Goal: Transaction & Acquisition: Purchase product/service

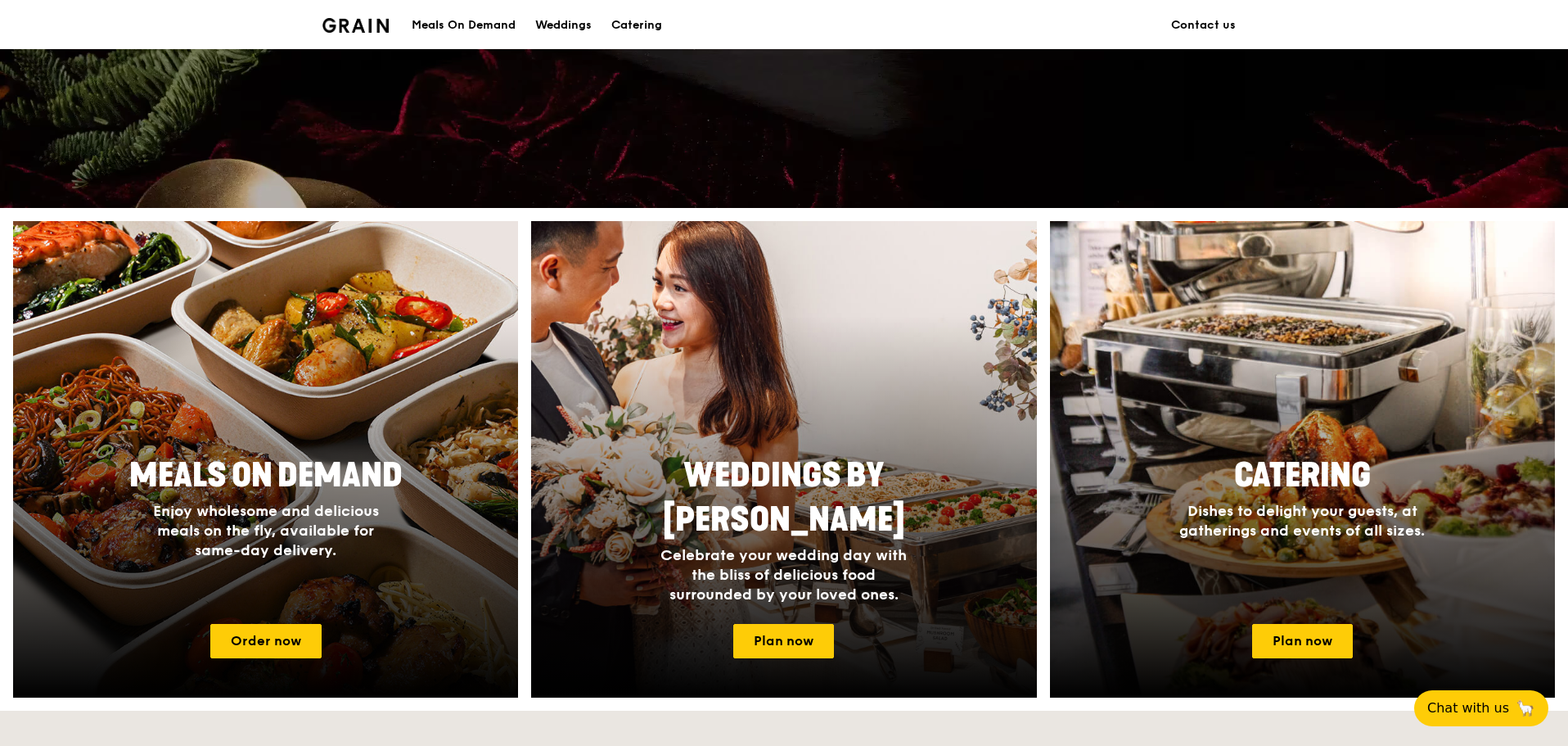
scroll to position [491, 0]
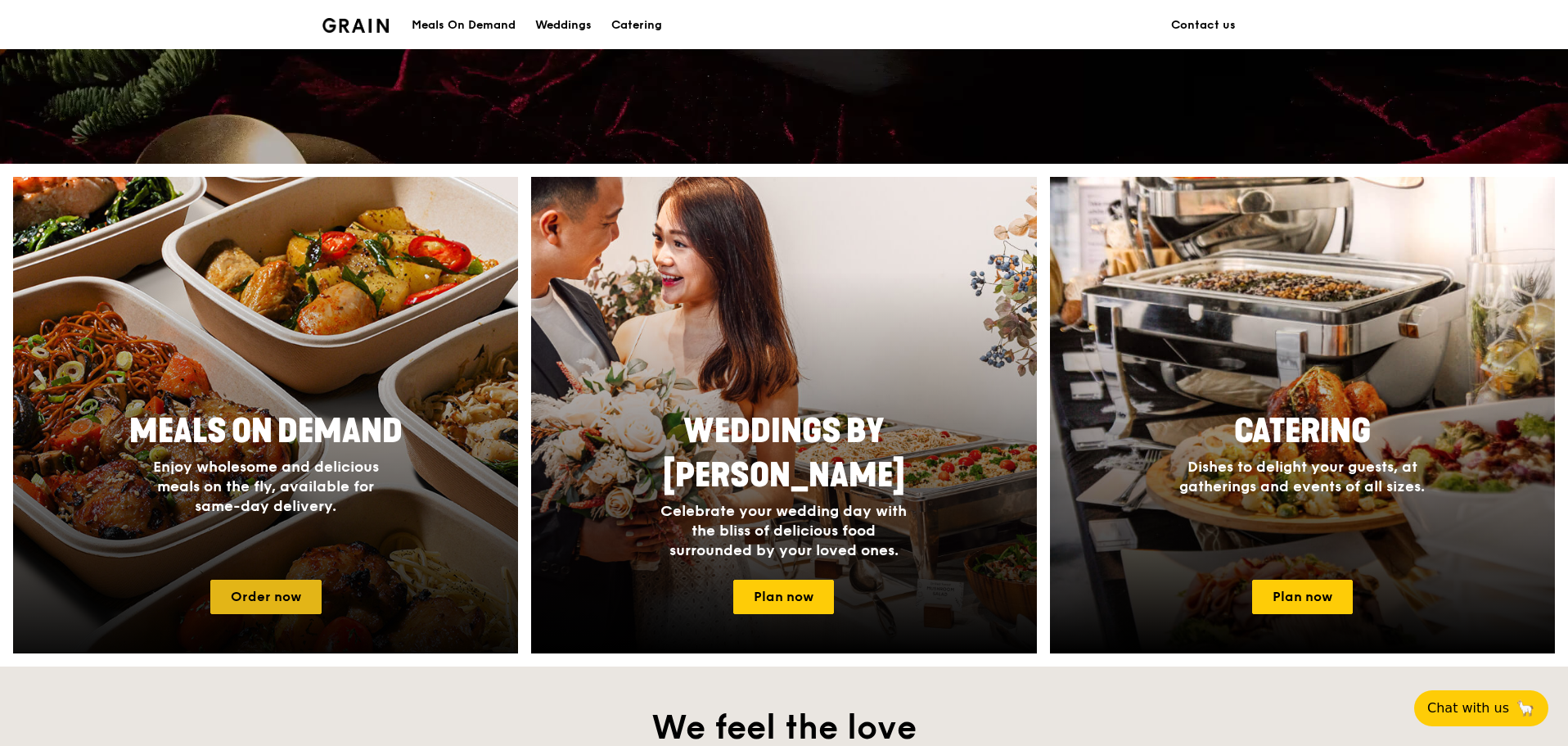
click at [288, 586] on link "Order now" at bounding box center [266, 596] width 111 height 34
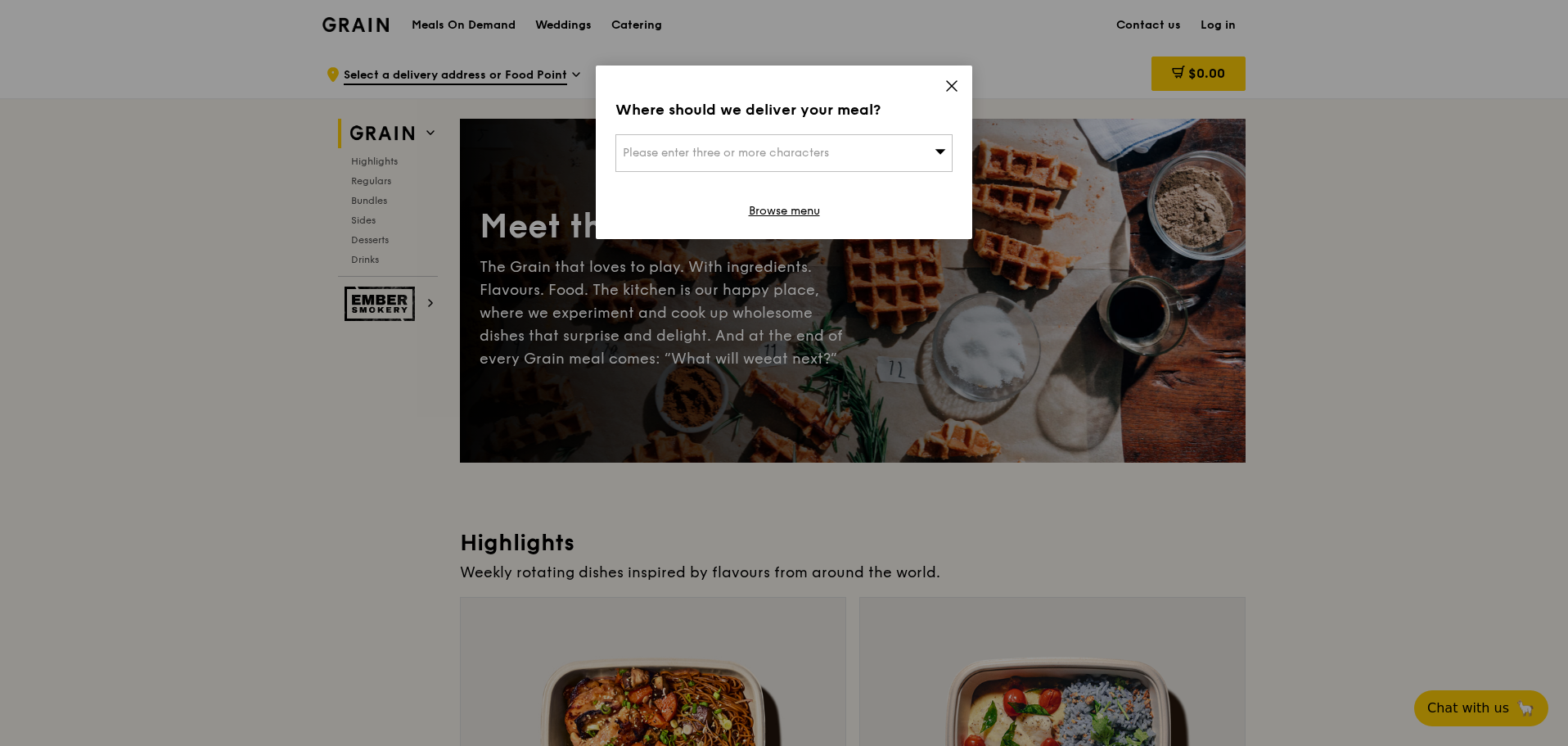
click at [955, 87] on icon at bounding box center [951, 85] width 15 height 15
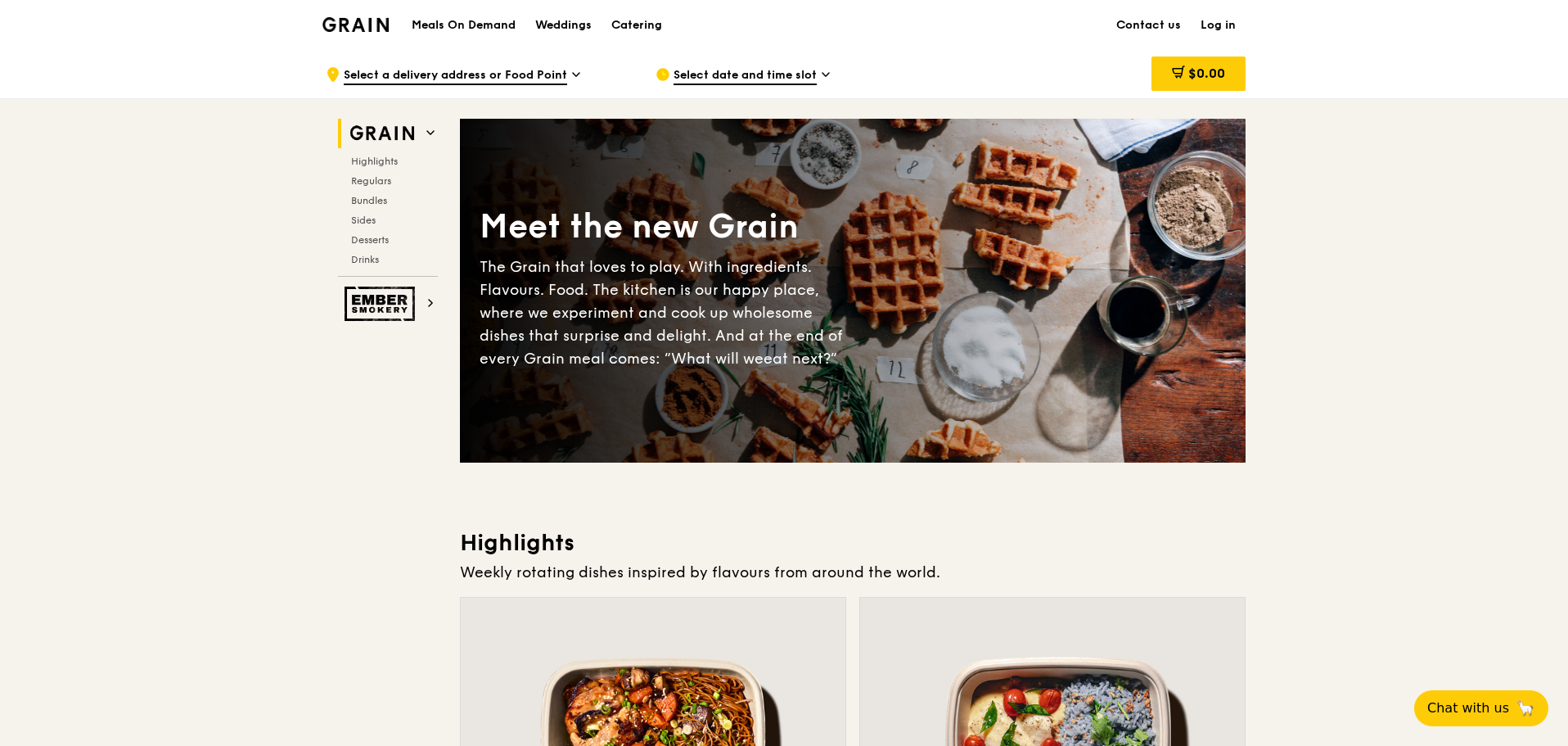
click at [1217, 31] on link "Log in" at bounding box center [1217, 25] width 55 height 49
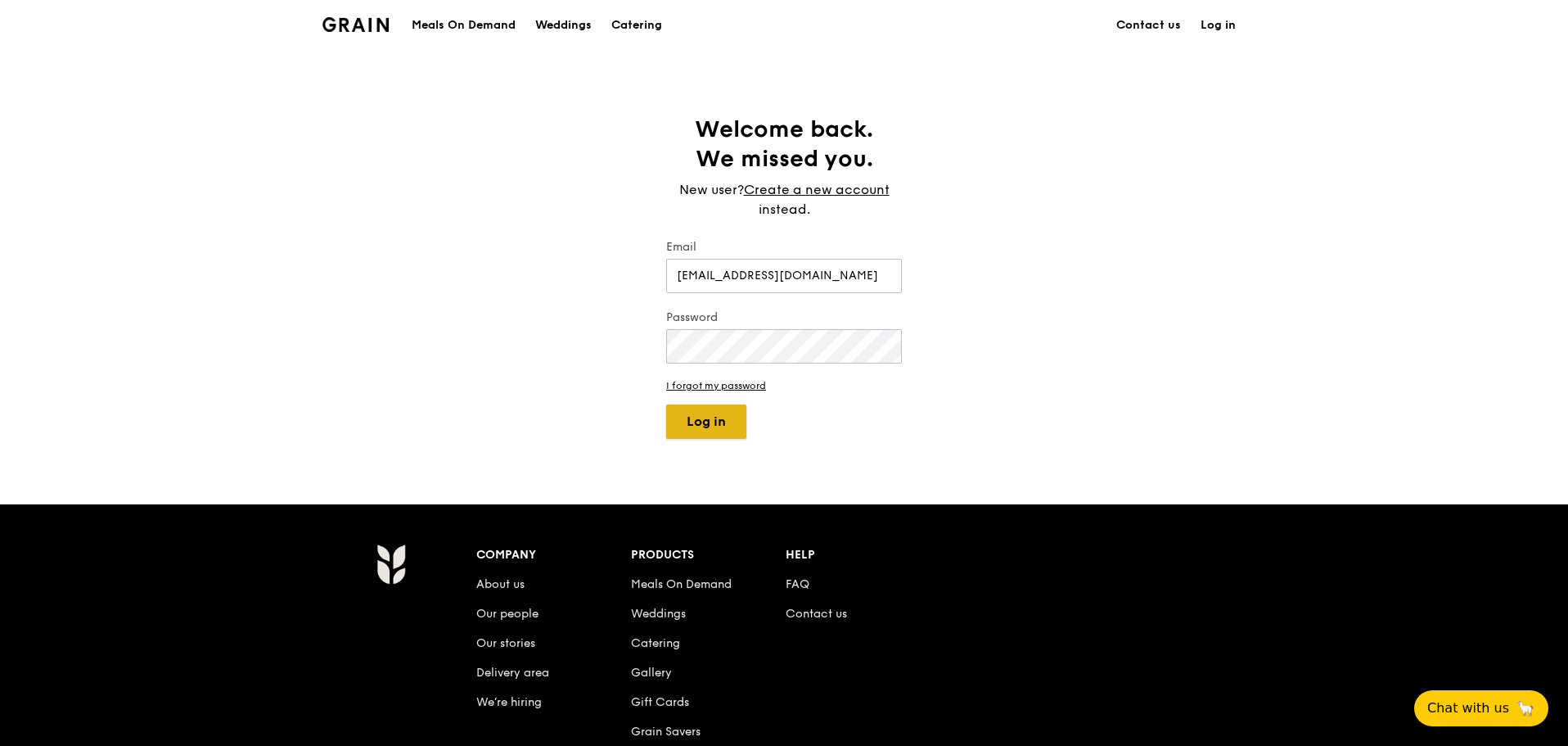
click at [706, 425] on button "Log in" at bounding box center [706, 420] width 80 height 34
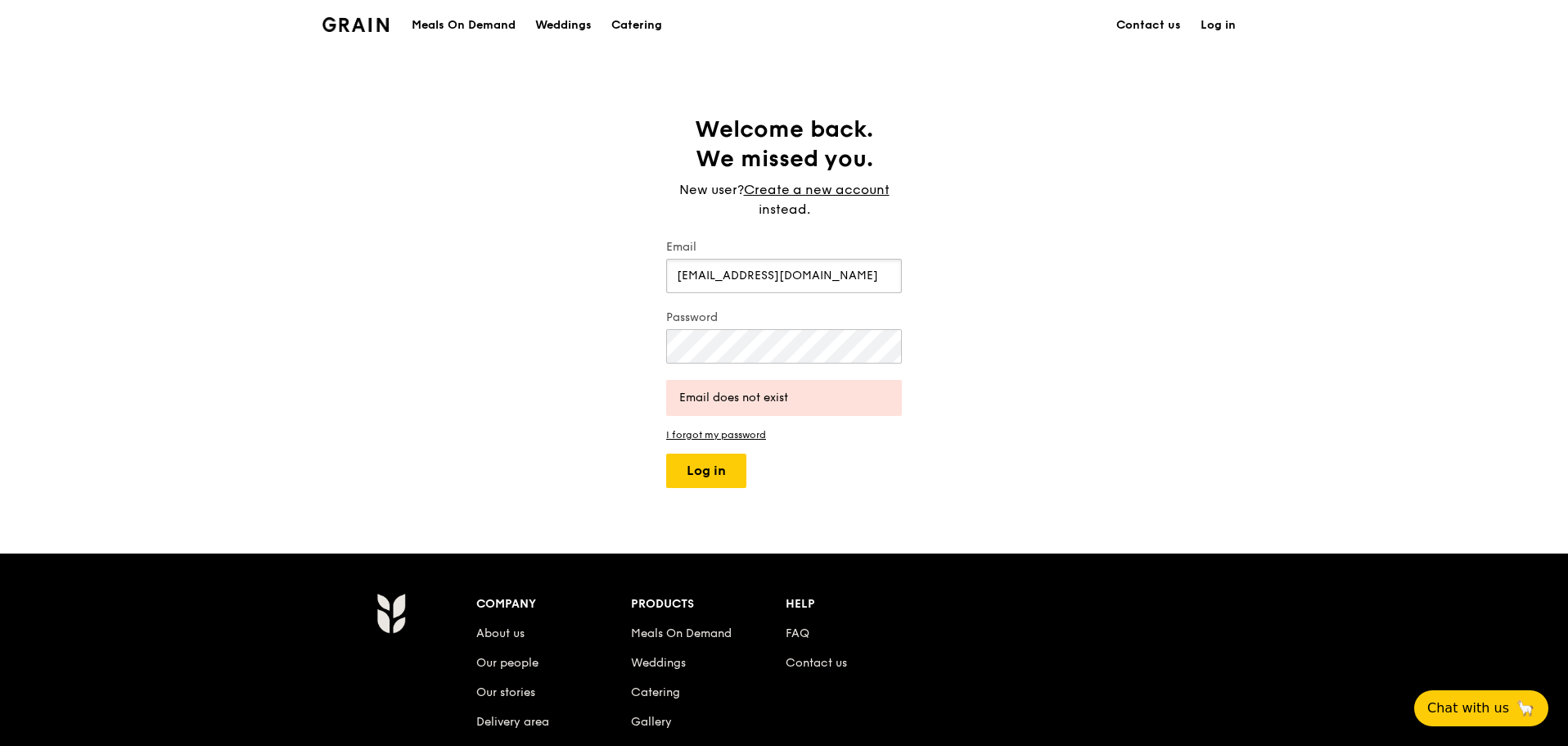
drag, startPoint x: 801, startPoint y: 272, endPoint x: 645, endPoint y: 281, distance: 156.3
click at [645, 281] on div "Welcome back. We missed you. New user? Create a new account instead. Email [EMA…" at bounding box center [784, 301] width 1568 height 373
type input "[EMAIL_ADDRESS][DOMAIN_NAME]"
click at [711, 469] on button "Log in" at bounding box center [706, 470] width 80 height 34
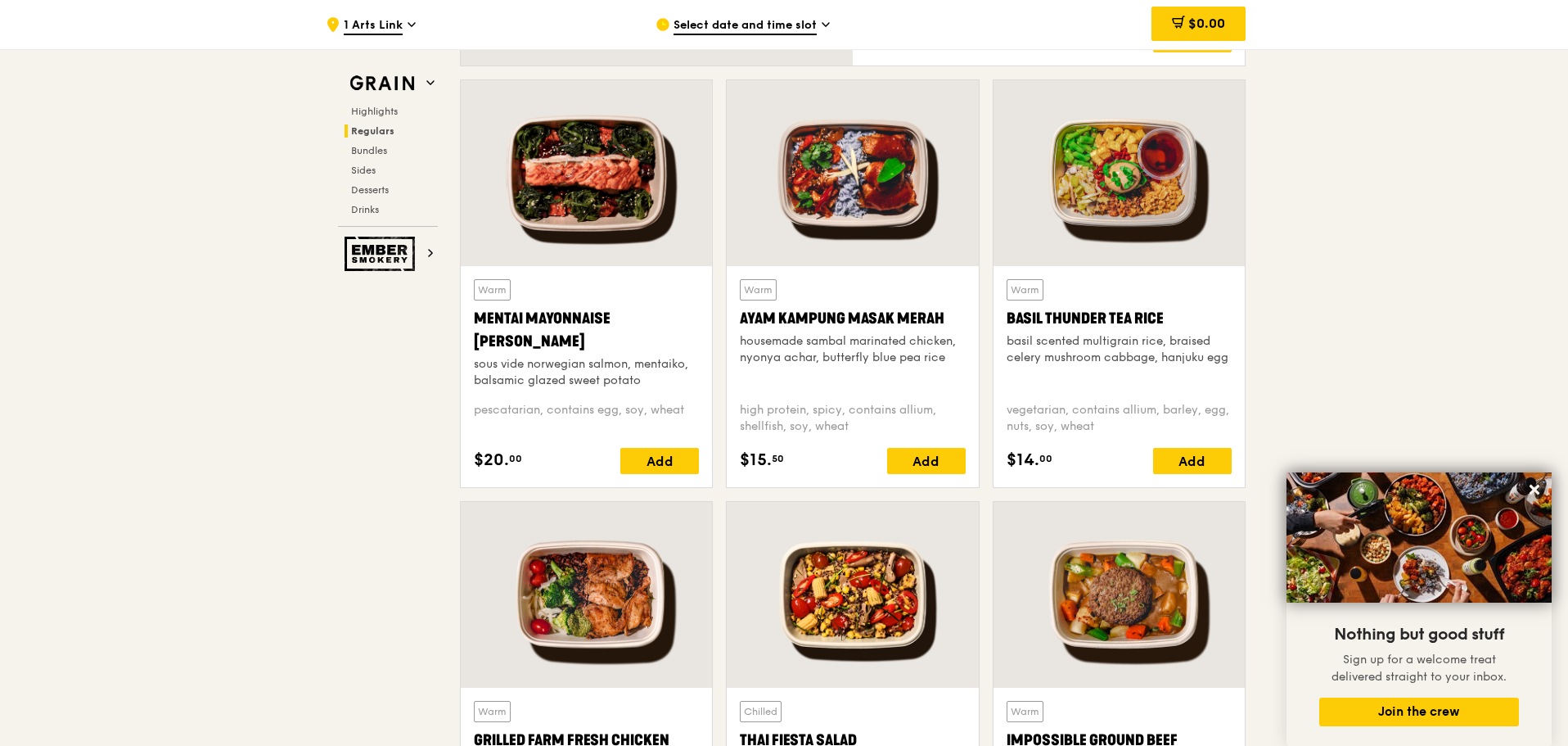
scroll to position [1473, 0]
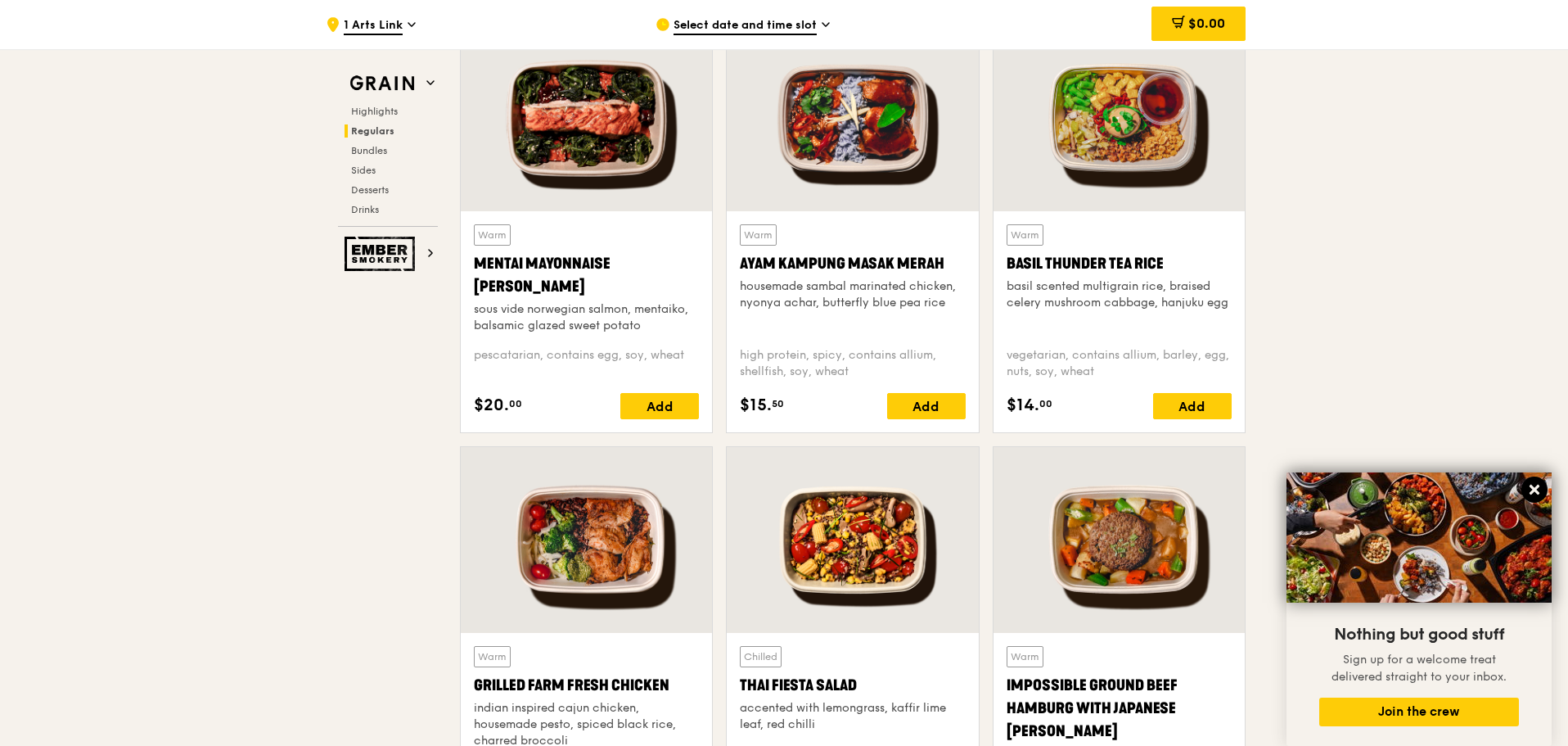
click at [1527, 493] on icon at bounding box center [1534, 489] width 15 height 15
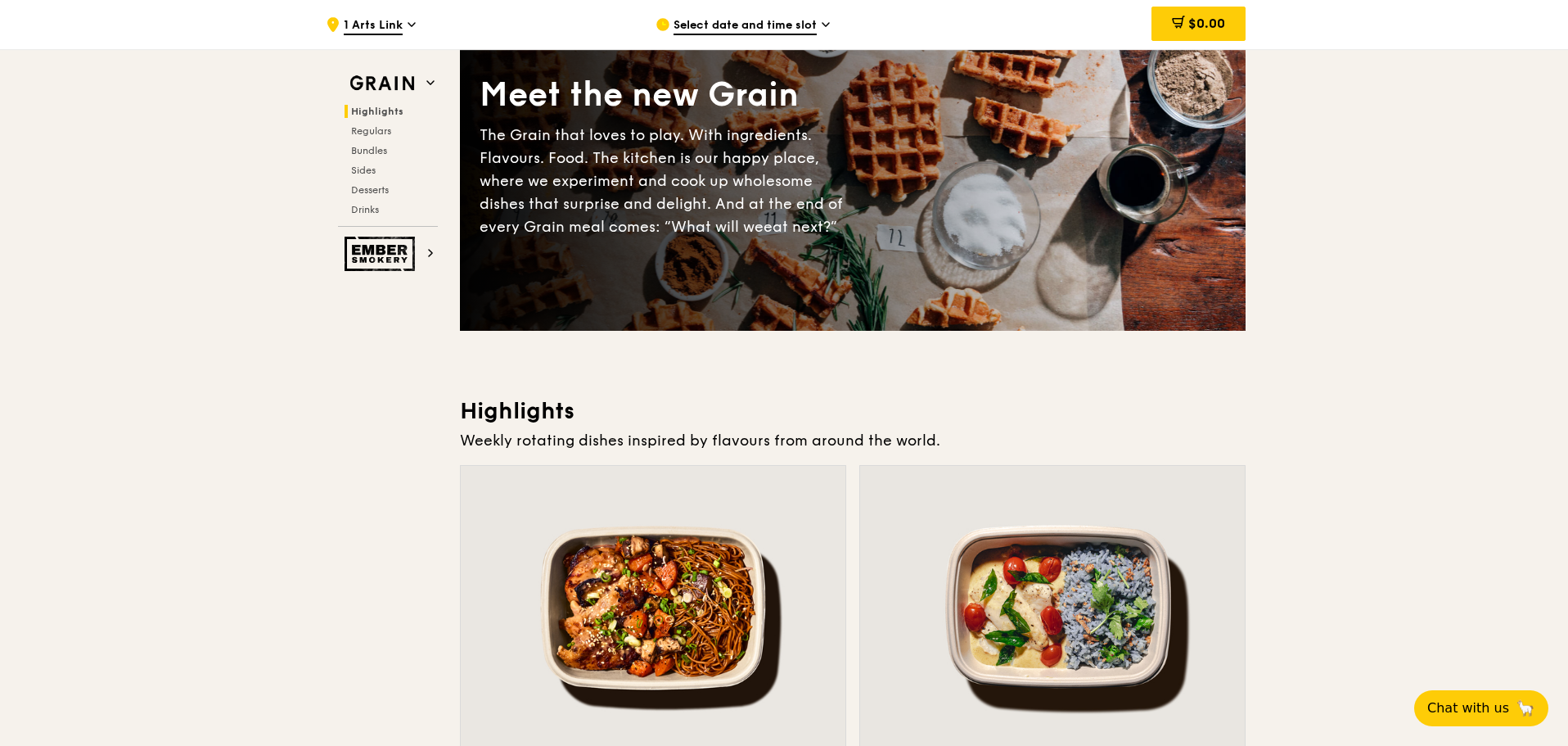
scroll to position [0, 0]
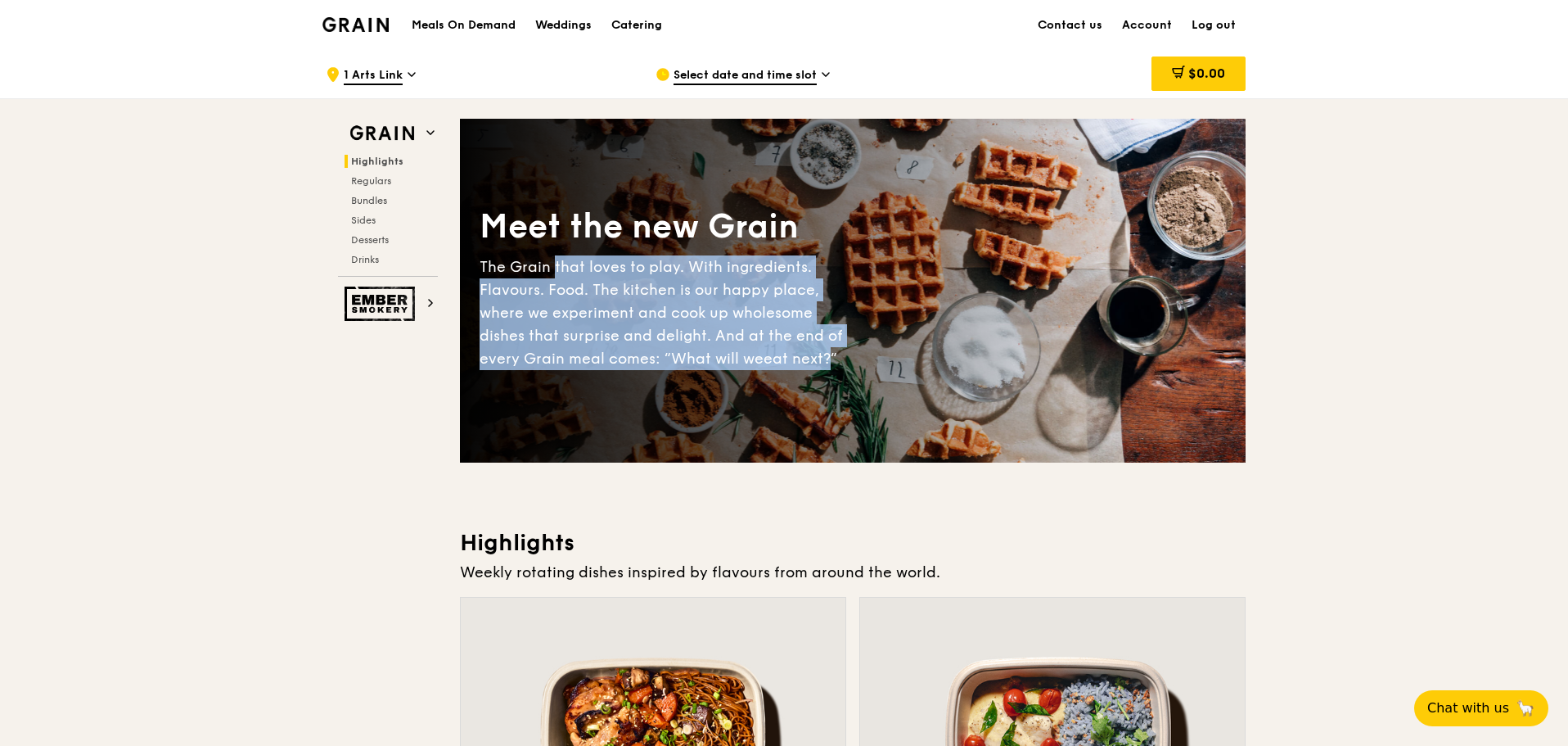
drag, startPoint x: 554, startPoint y: 266, endPoint x: 828, endPoint y: 369, distance: 292.7
click at [828, 369] on div "The Grain that loves to play. With ingredients. Flavours. Food. The kitchen is …" at bounding box center [666, 313] width 373 height 115
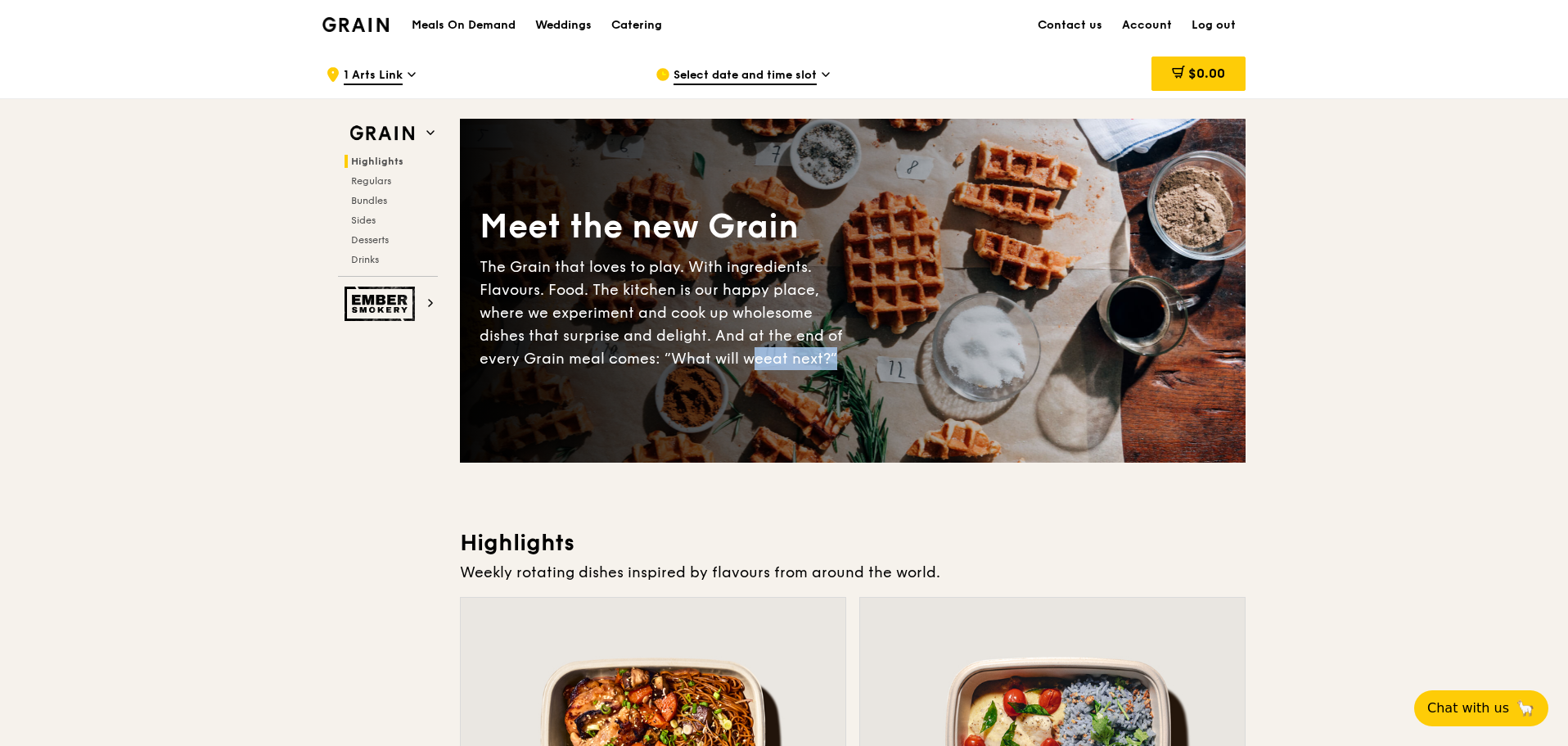
drag, startPoint x: 856, startPoint y: 367, endPoint x: 754, endPoint y: 351, distance: 103.2
click at [754, 351] on div "Meet the new Grain The Grain that loves to play. With ingredients. Flavours. Fo…" at bounding box center [852, 290] width 786 height 212
click at [754, 351] on div "The Grain that loves to play. With ingredients. Flavours. Food. The kitchen is …" at bounding box center [666, 313] width 373 height 115
click at [379, 306] on img at bounding box center [382, 303] width 76 height 34
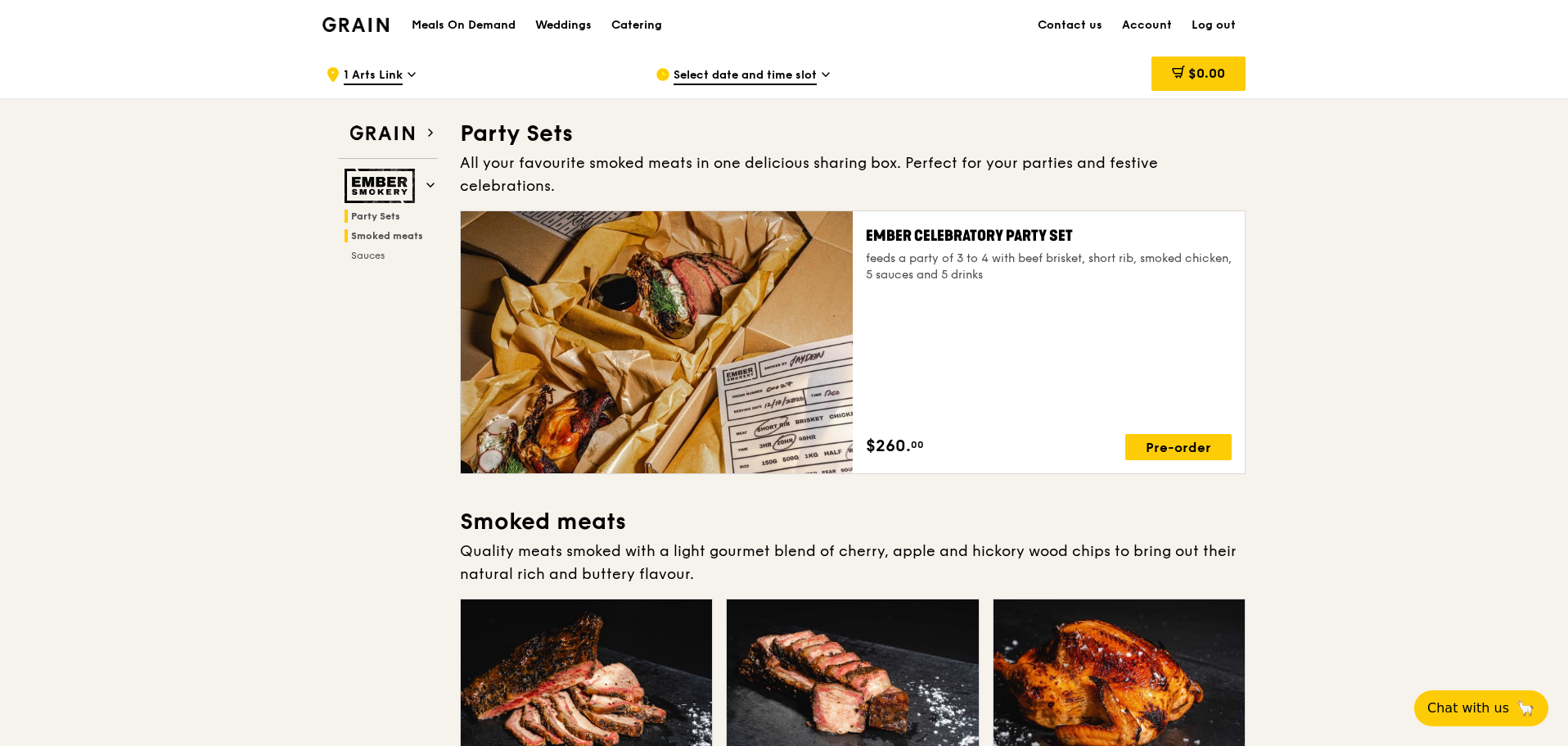
click at [400, 240] on h2 "Smoked meats" at bounding box center [391, 235] width 93 height 13
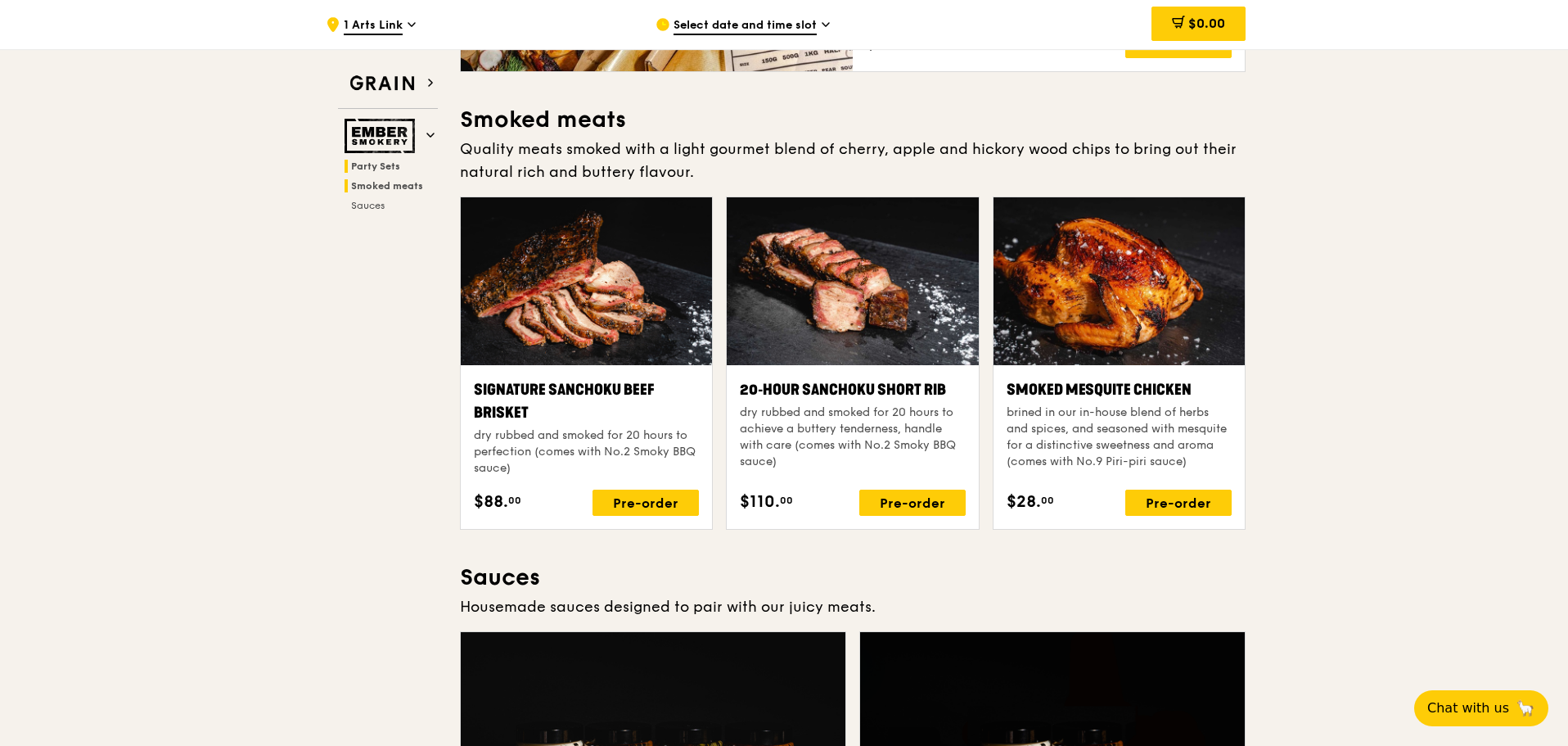
scroll to position [418, 0]
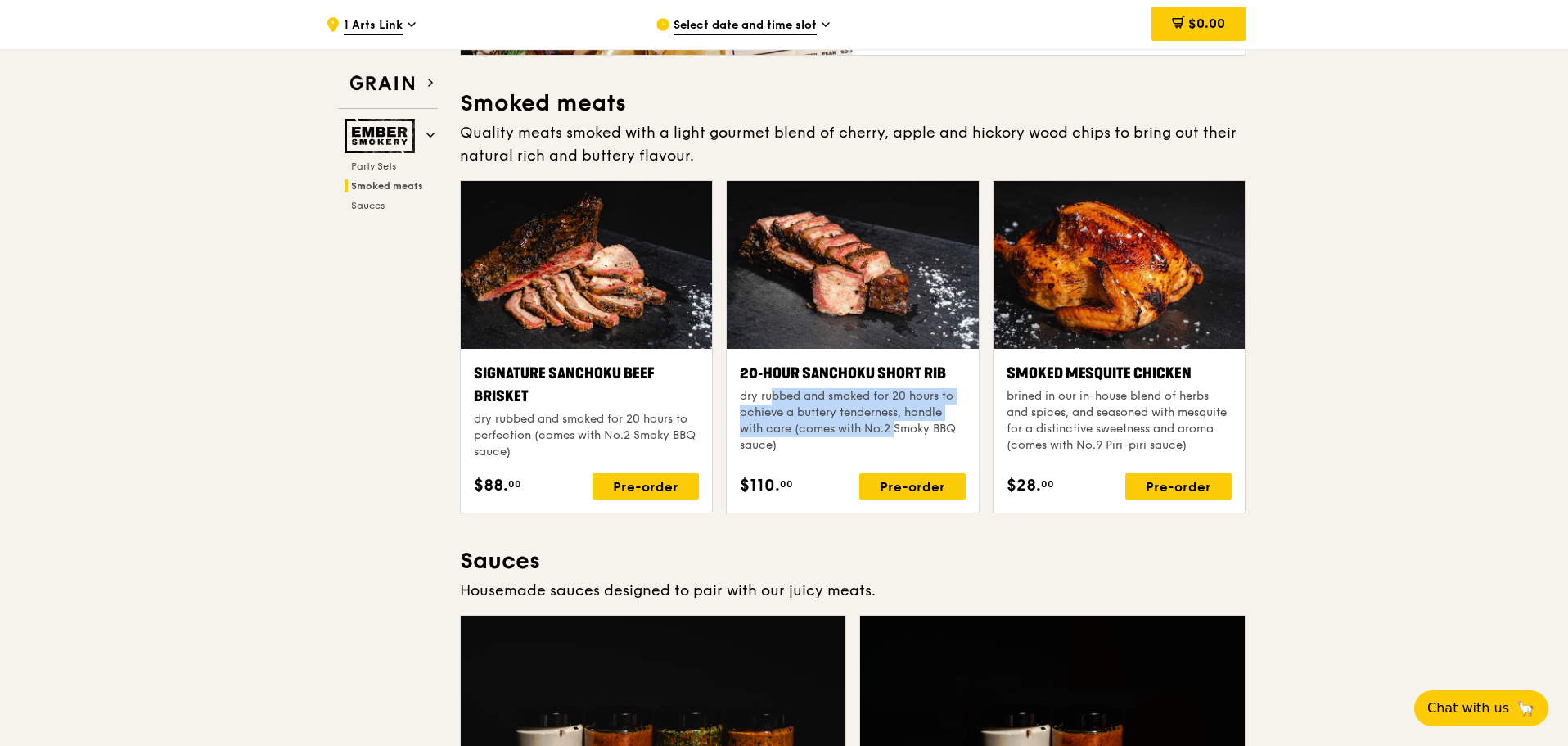
drag, startPoint x: 747, startPoint y: 368, endPoint x: 863, endPoint y: 413, distance: 124.4
click at [863, 413] on div "dry rubbed and smoked for 20 hours to achieve a buttery tenderness, handle with…" at bounding box center [852, 420] width 225 height 65
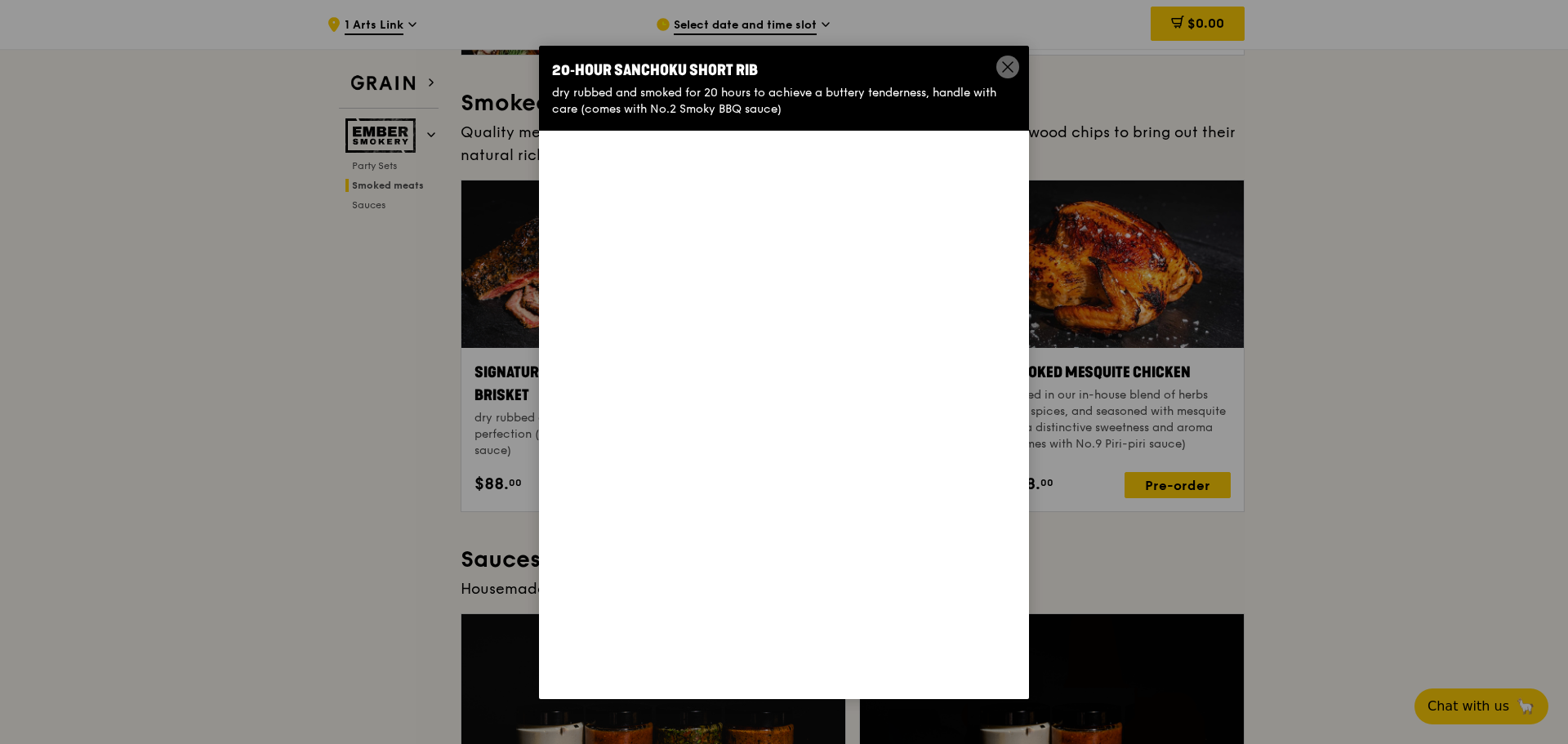
click at [862, 412] on div "20‑hour Sanchoku Short Rib dry rubbed and smoked for 20 hours to achieve a butt…" at bounding box center [784, 372] width 490 height 653
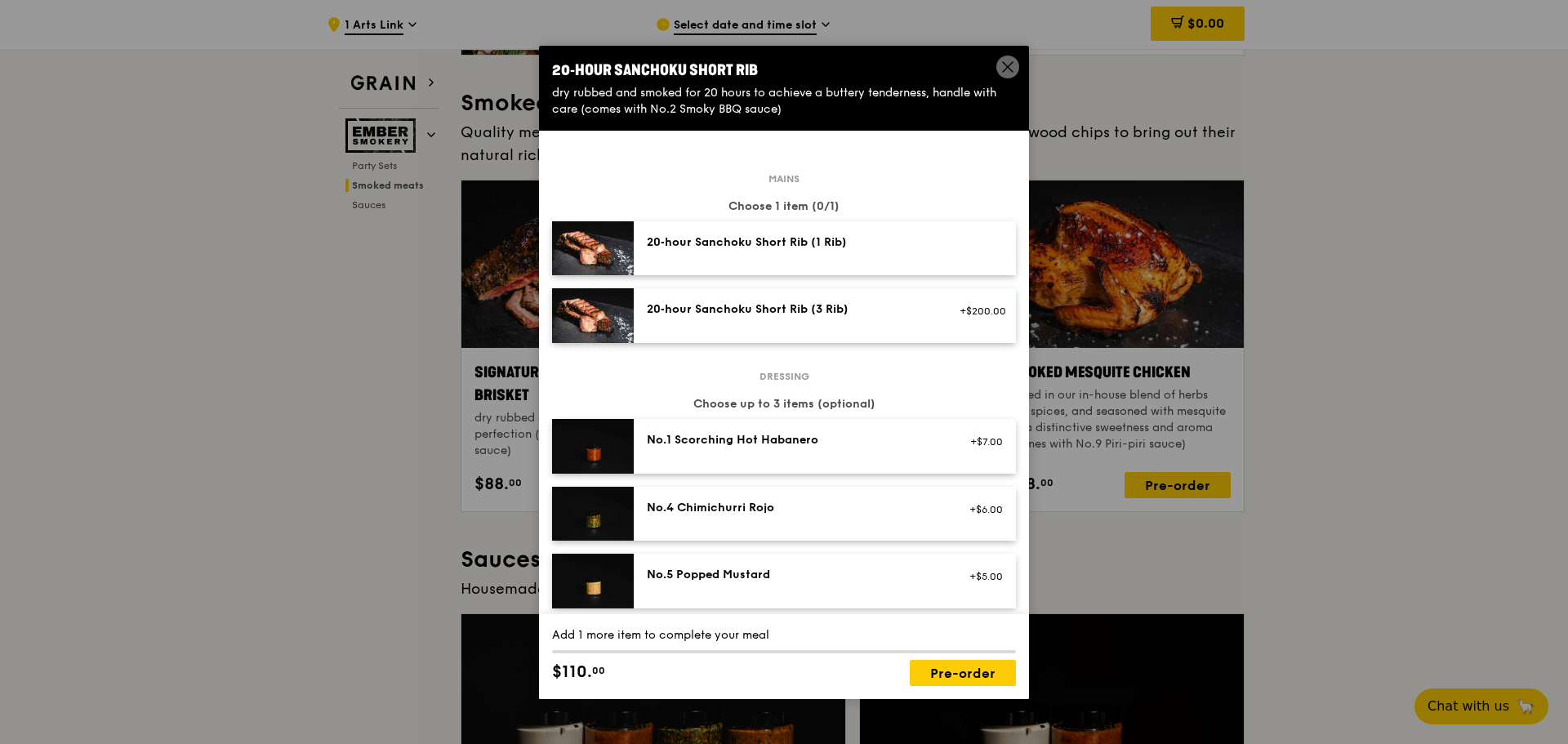
click at [1011, 70] on icon at bounding box center [1008, 66] width 10 height 10
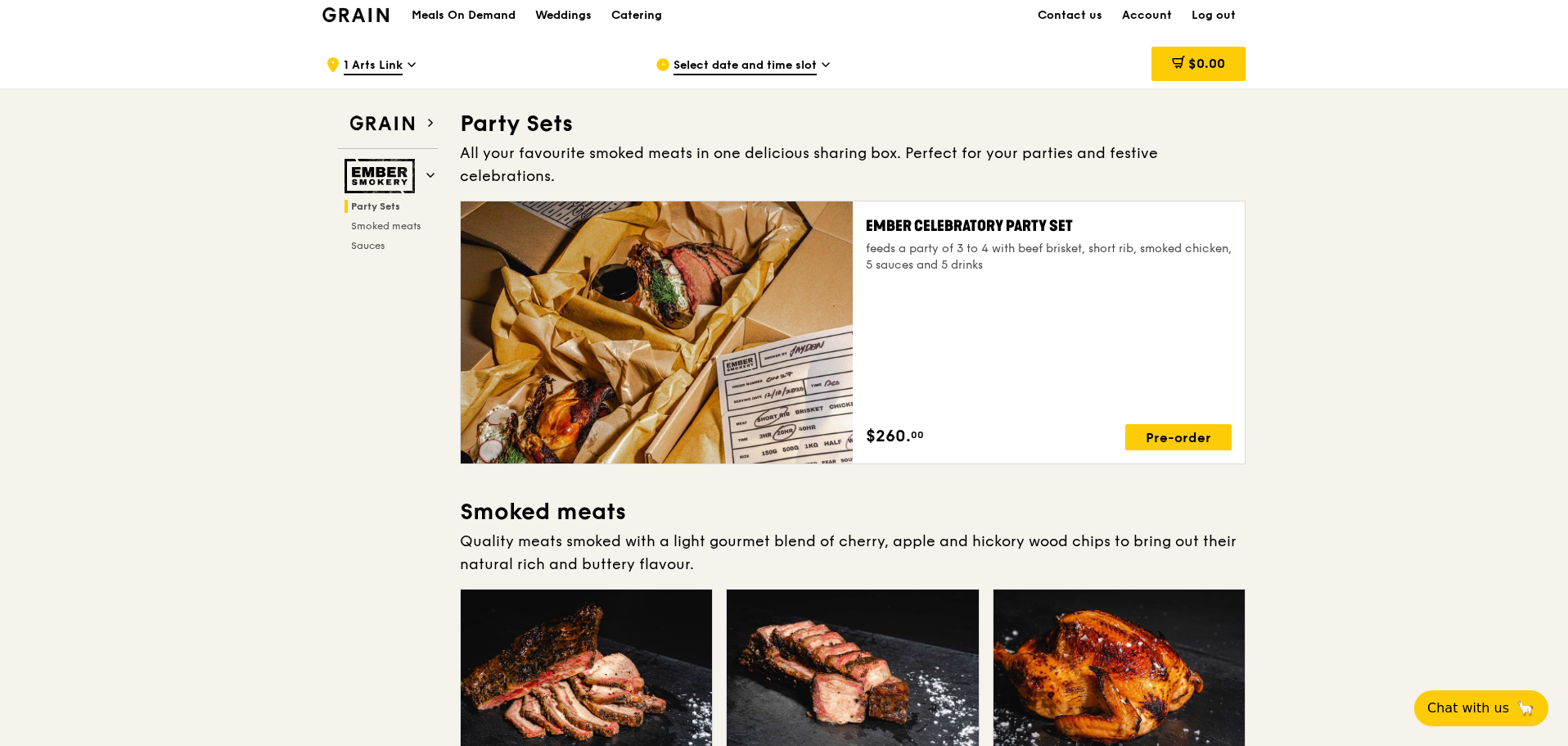
scroll to position [0, 0]
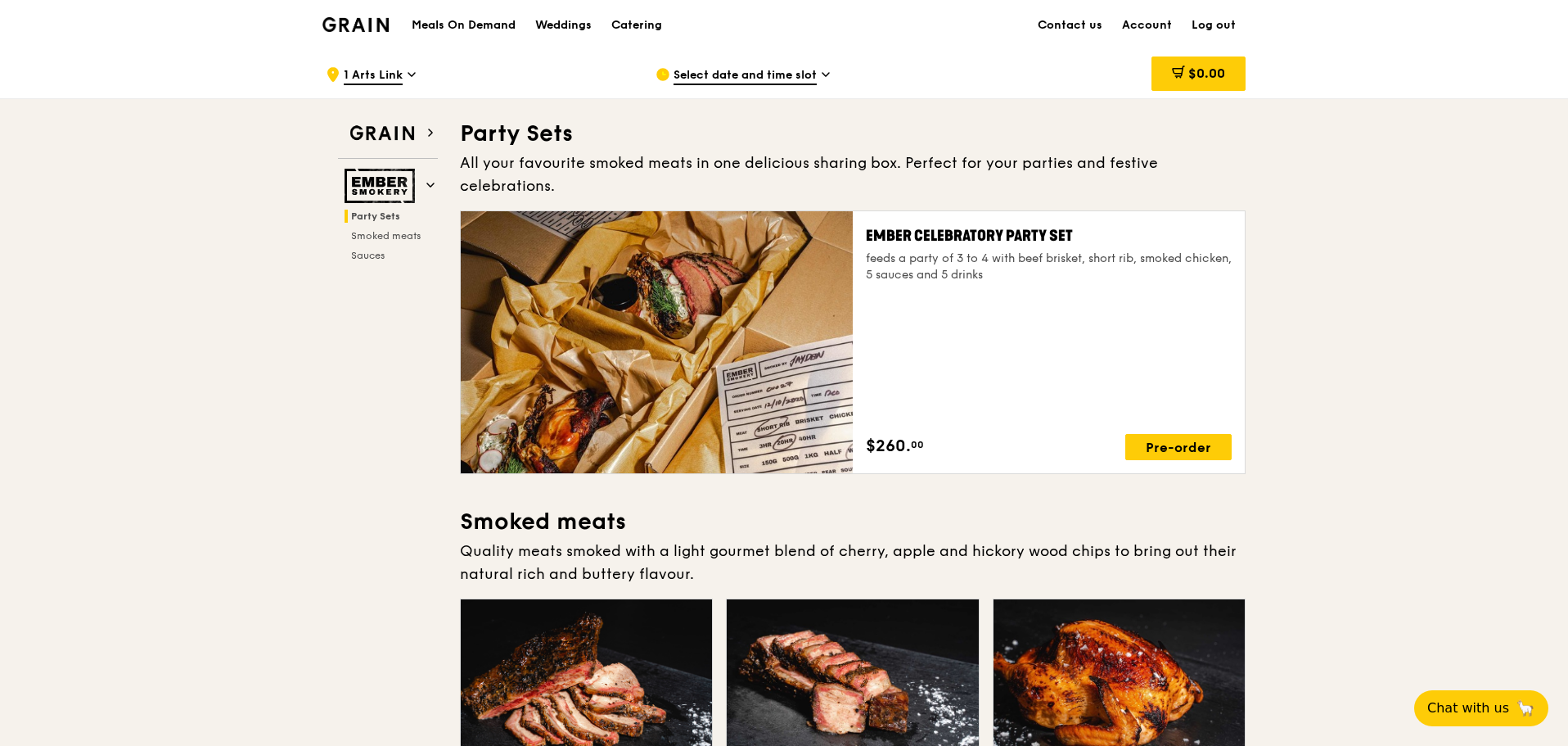
click at [496, 17] on h1 "Meals On Demand" at bounding box center [463, 25] width 104 height 17
click at [386, 142] on img at bounding box center [382, 133] width 76 height 30
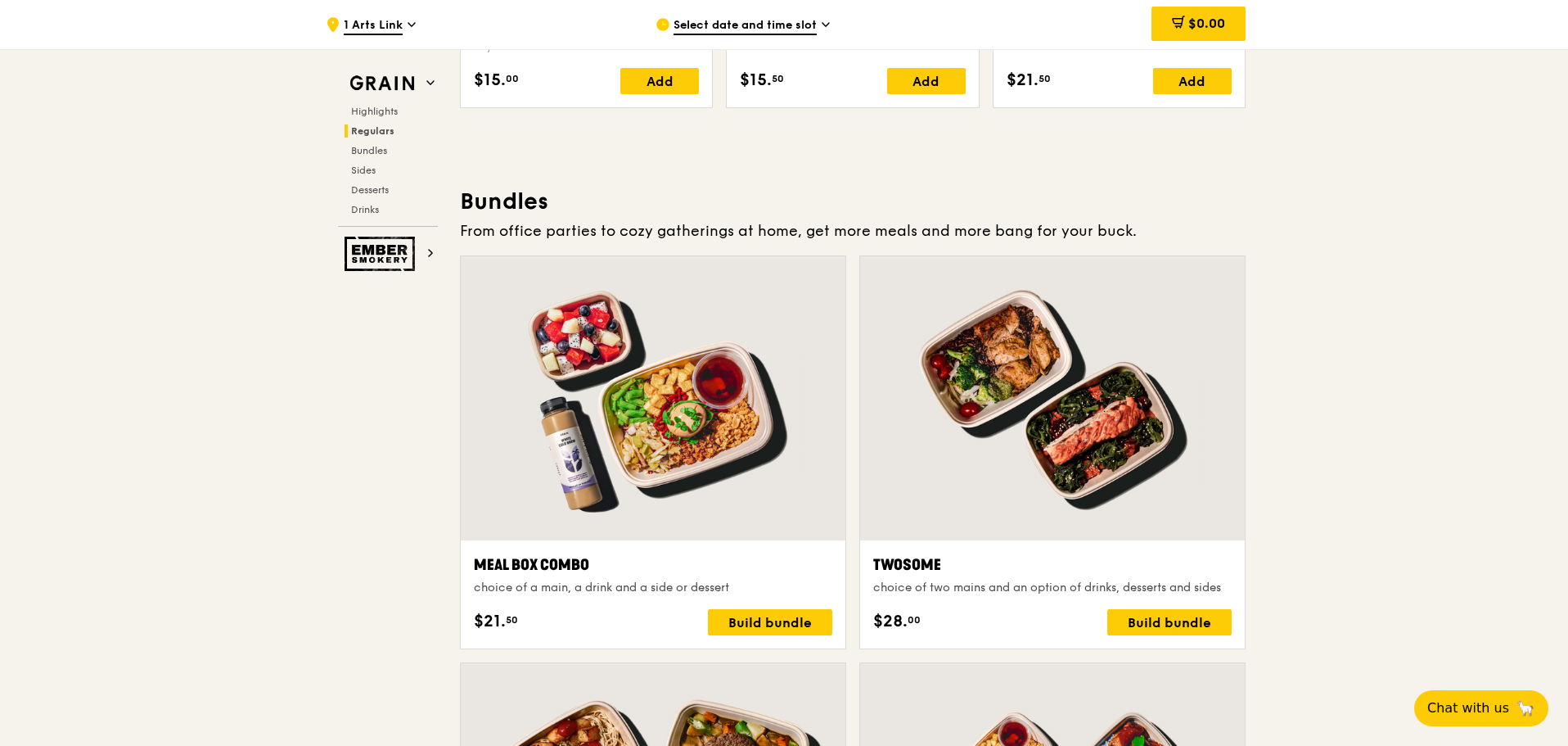
scroll to position [2456, 0]
